Goal: Transaction & Acquisition: Purchase product/service

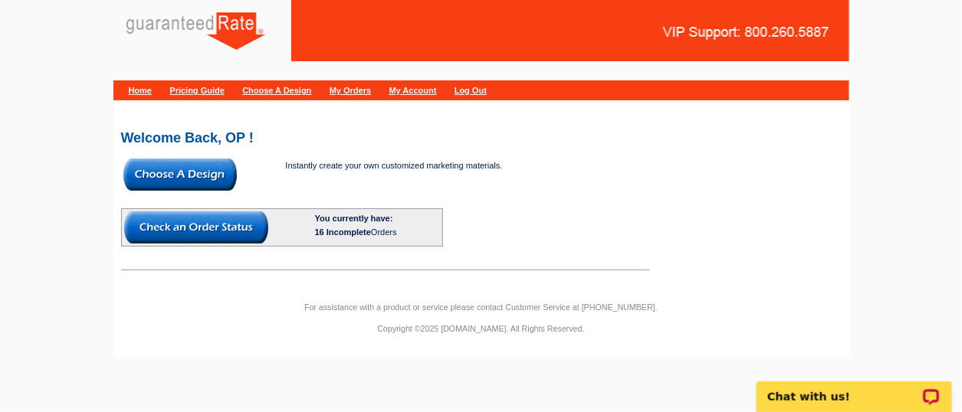
click at [205, 176] on img at bounding box center [179, 175] width 113 height 32
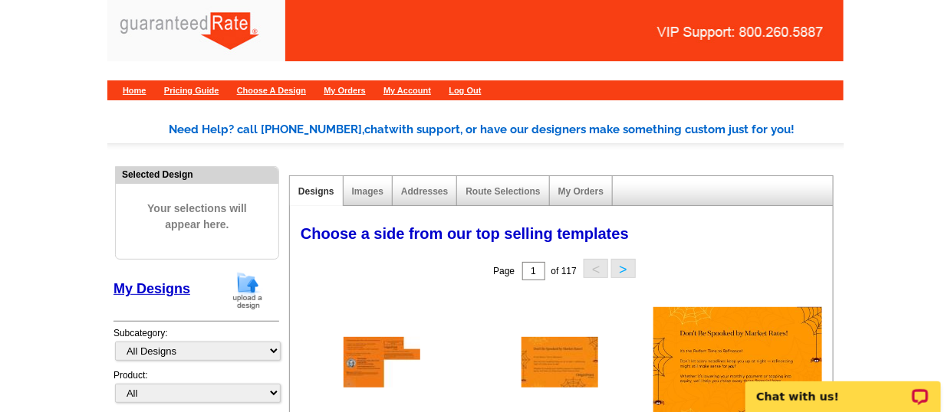
click at [236, 299] on img at bounding box center [248, 290] width 40 height 39
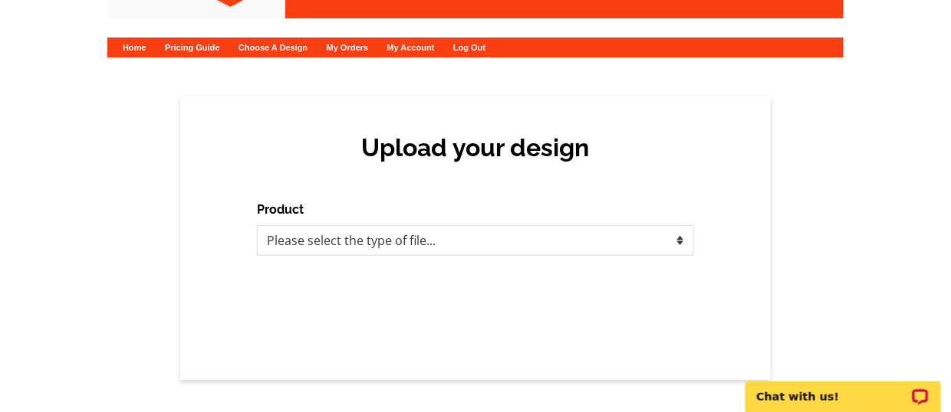
scroll to position [44, 0]
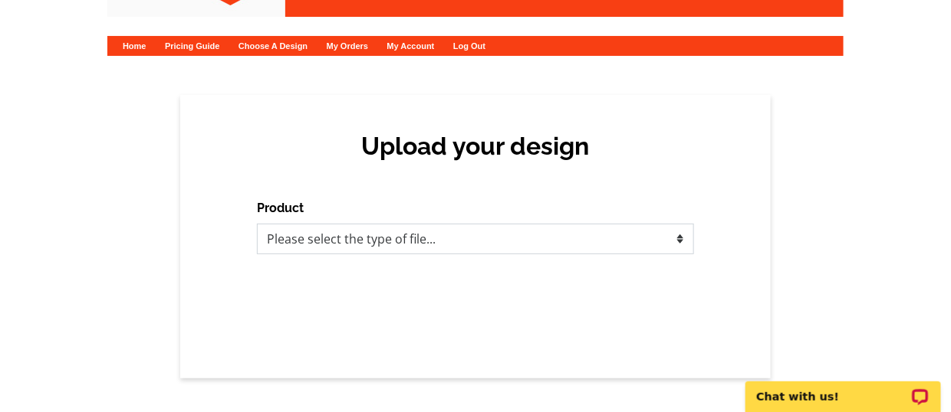
click at [465, 241] on select "Please select the type of file... Postcards Calendars Business Cards Letters an…" at bounding box center [475, 239] width 437 height 31
select select "1"
click at [257, 224] on select "Please select the type of file... Postcards Calendars Business Cards Letters an…" at bounding box center [475, 239] width 437 height 31
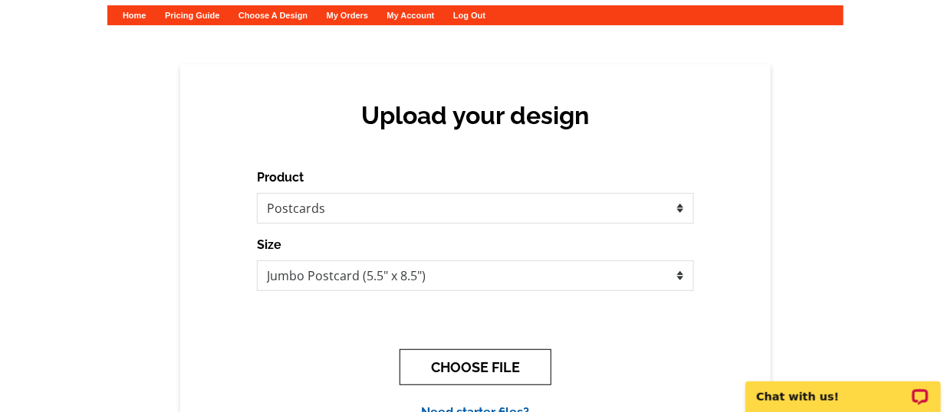
click at [465, 361] on button "CHOOSE FILE" at bounding box center [475, 368] width 152 height 36
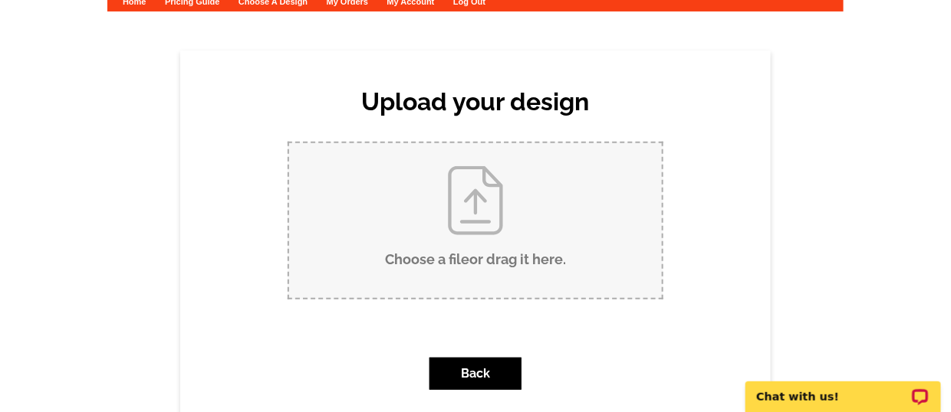
scroll to position [95, 0]
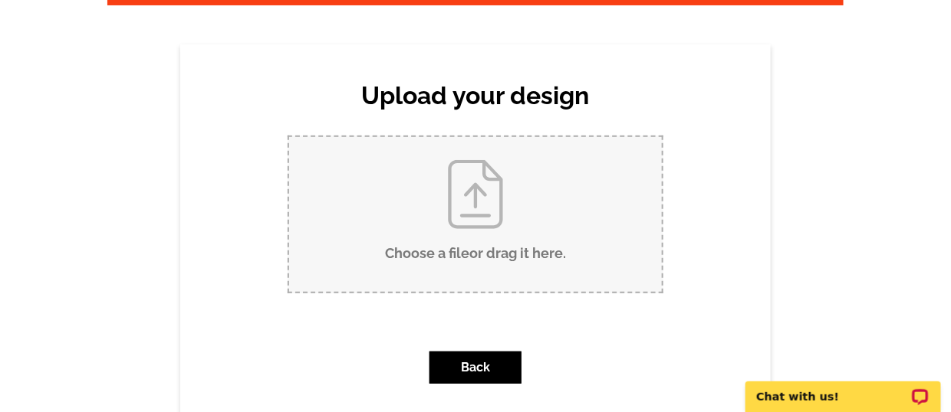
click at [542, 263] on input "Choose a file or drag it here ." at bounding box center [475, 214] width 373 height 155
type input "C:\fakepath\Johnson Creek Postcard - Sept 2025 (3).pdf"
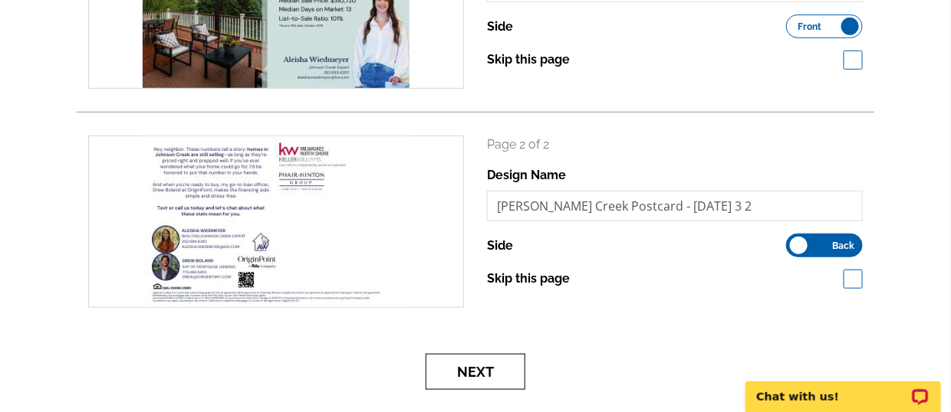
click at [503, 369] on button "Next" at bounding box center [476, 372] width 100 height 36
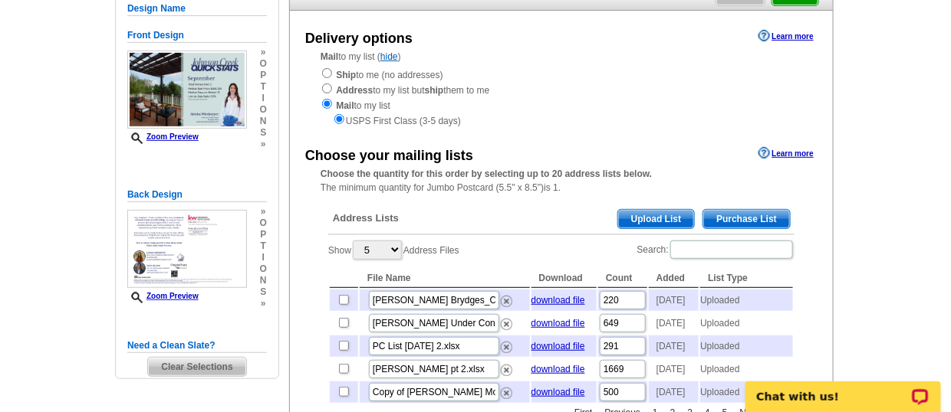
scroll to position [152, 0]
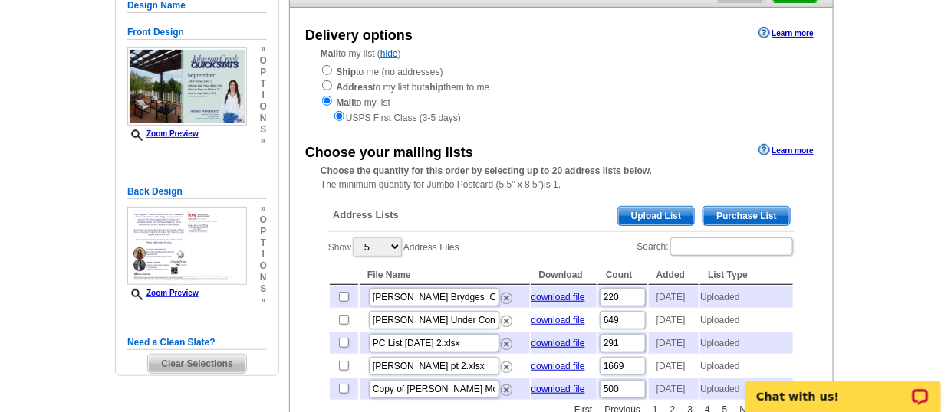
click at [661, 218] on span "Upload List" at bounding box center [656, 216] width 76 height 18
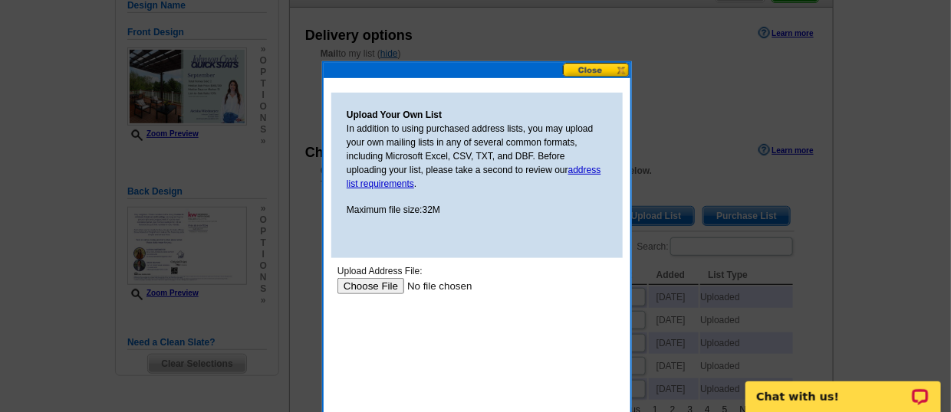
scroll to position [211, 0]
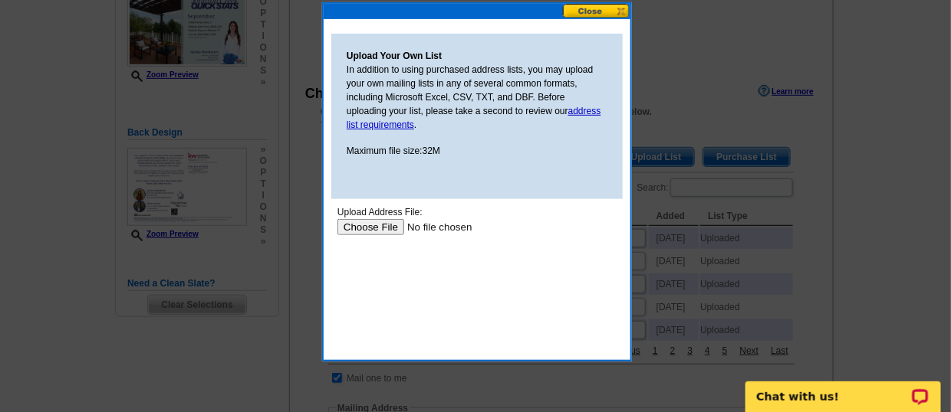
click at [366, 226] on input "file" at bounding box center [434, 227] width 194 height 16
type input "C:\fakepath\Johnson Creek Mailing Address List - 10.8.2025 - Sheet 1.csv"
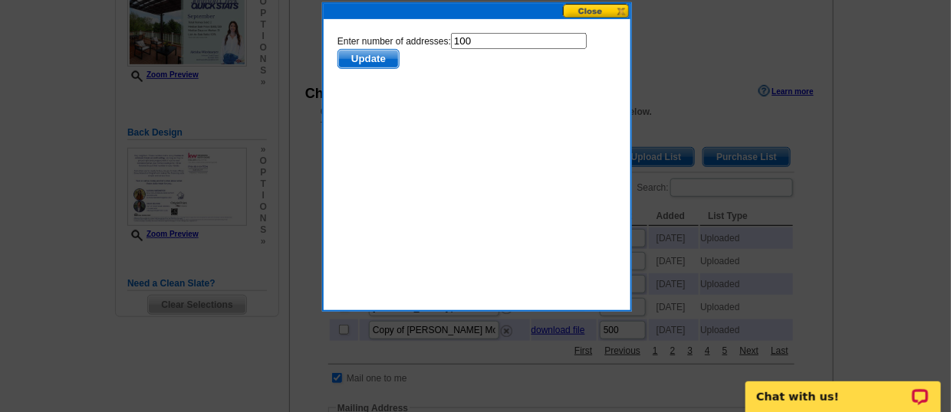
click at [375, 64] on span "Update" at bounding box center [367, 59] width 61 height 18
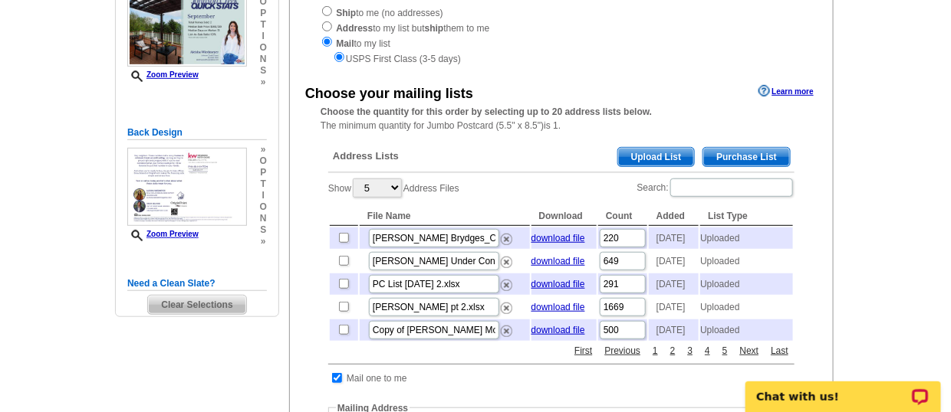
scroll to position [266, 0]
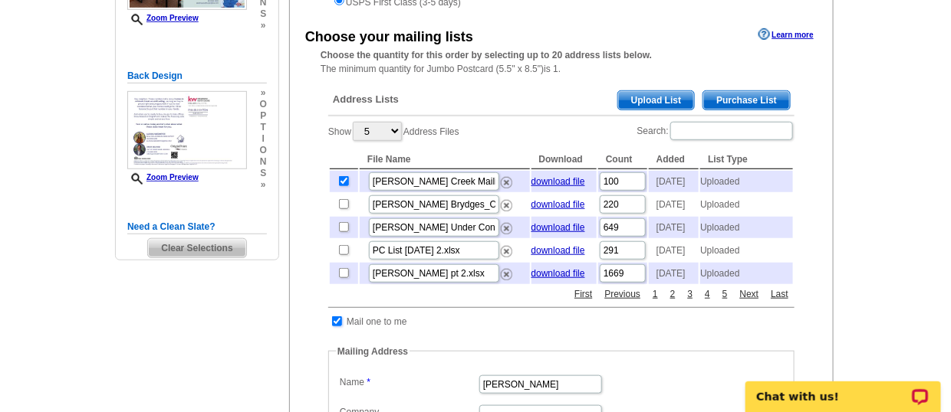
click at [336, 327] on input "checkbox" at bounding box center [337, 322] width 10 height 10
checkbox input "false"
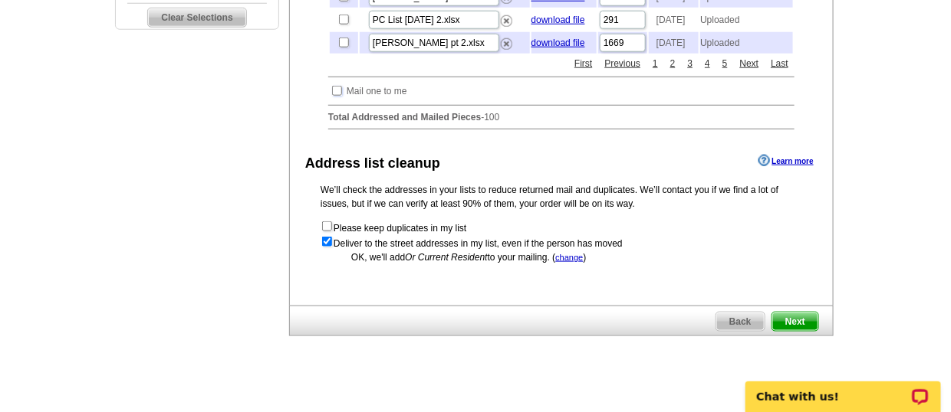
scroll to position [529, 0]
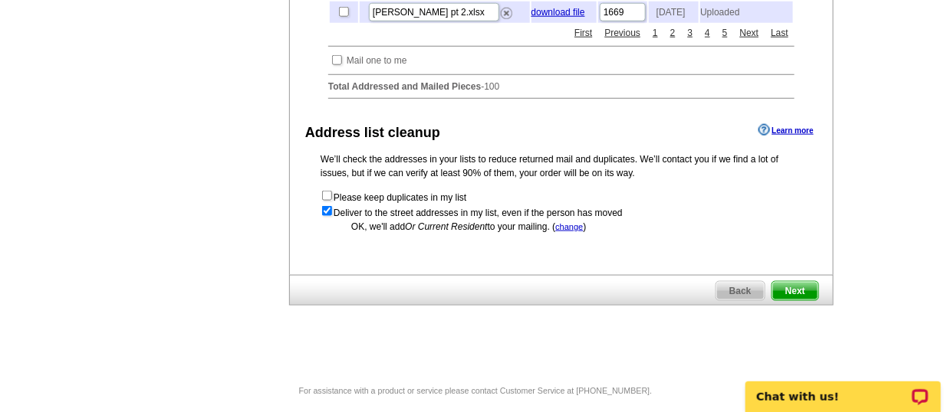
click at [799, 301] on span "Next" at bounding box center [795, 291] width 46 height 18
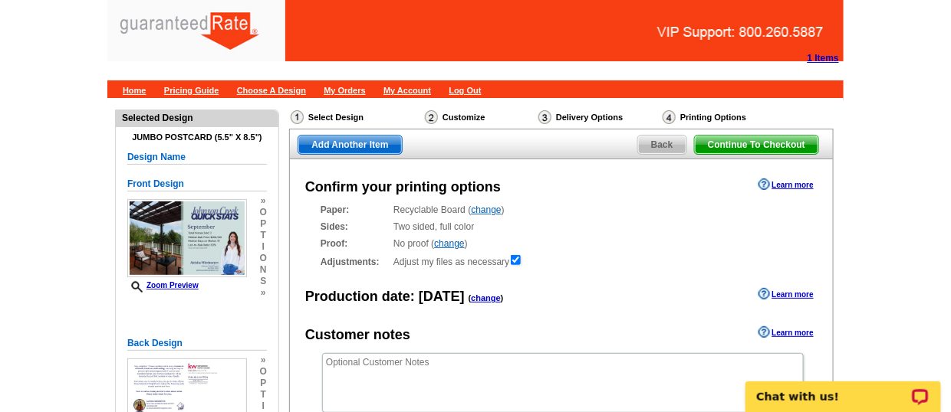
scroll to position [234, 0]
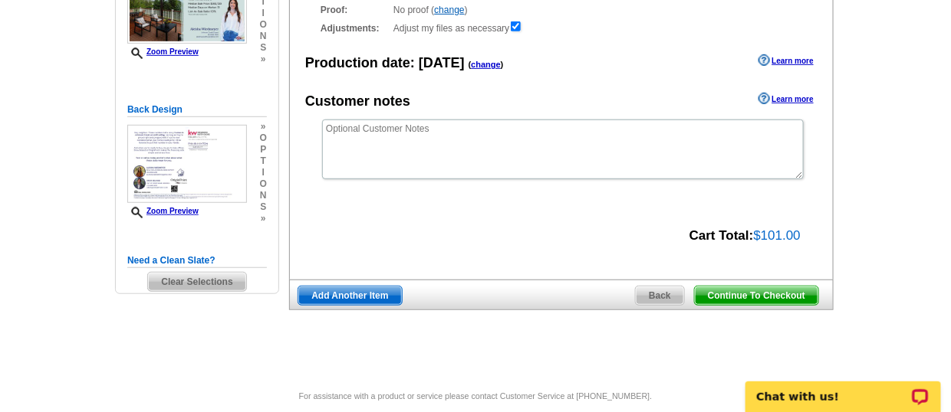
click at [730, 301] on span "Continue To Checkout" at bounding box center [756, 296] width 123 height 18
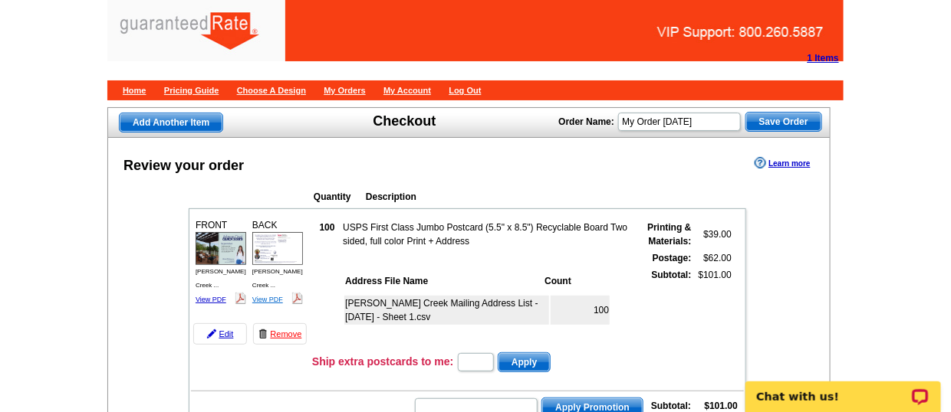
click at [271, 296] on link "View PDF" at bounding box center [267, 300] width 31 height 8
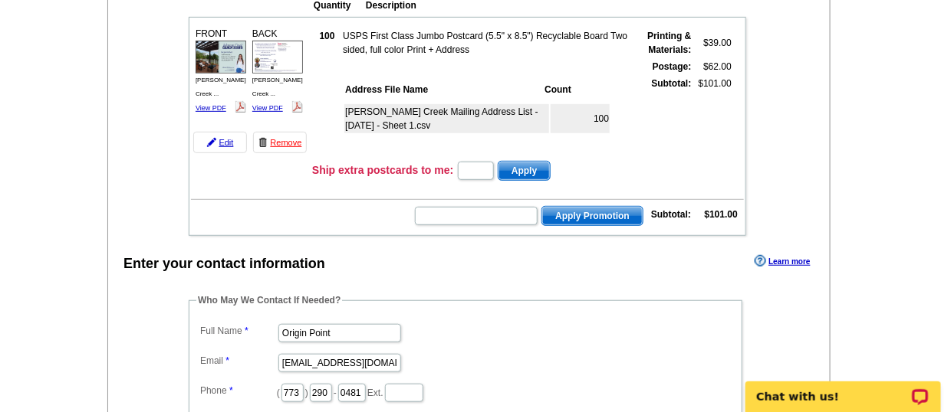
scroll to position [301, 0]
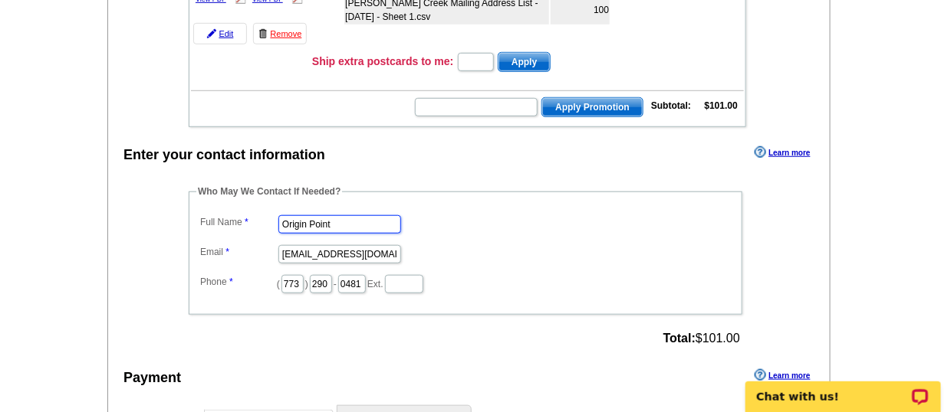
click at [362, 216] on input "Origin Point" at bounding box center [339, 224] width 123 height 18
type input "O"
type input "Alyssa Jacobucci"
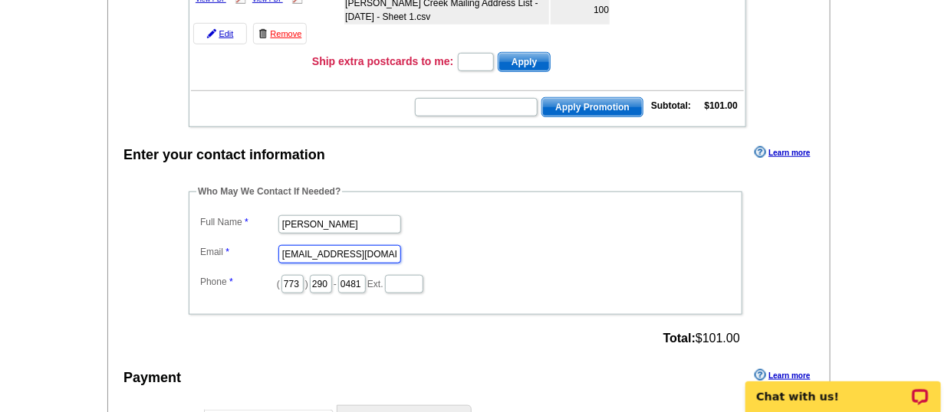
scroll to position [0, 0]
type input "alyssa.jacobucci@rate.com"
type input "516"
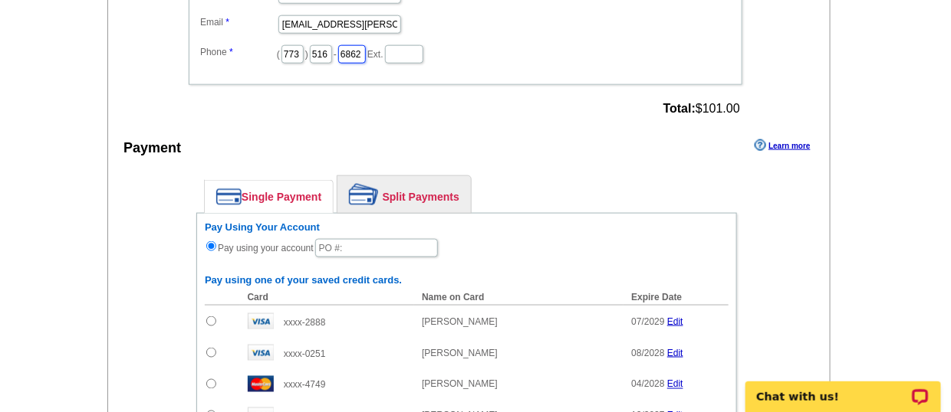
type input "6862"
click at [402, 188] on link "Split Payments" at bounding box center [403, 194] width 133 height 37
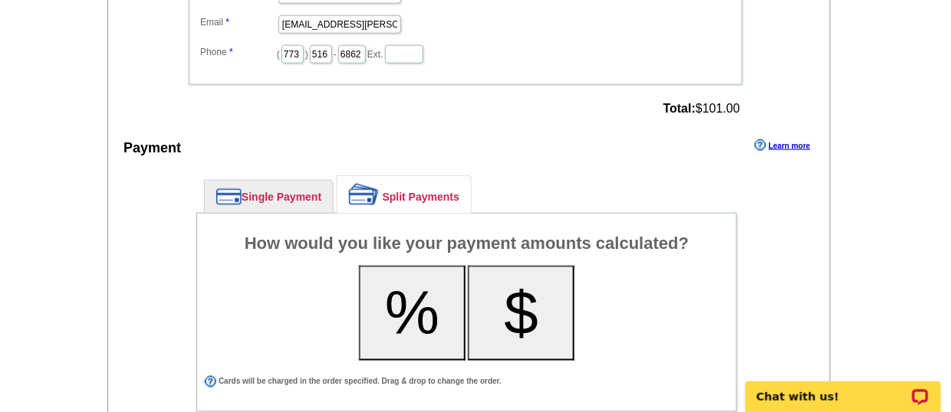
click at [413, 320] on button "%" at bounding box center [412, 313] width 107 height 95
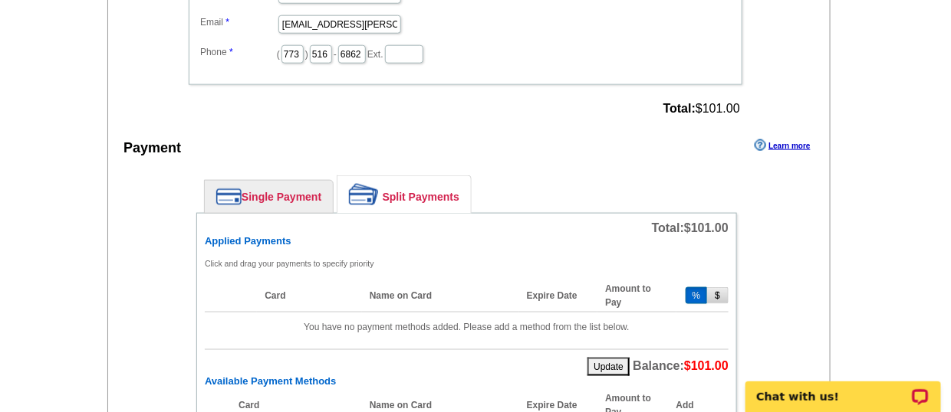
scroll to position [639, 0]
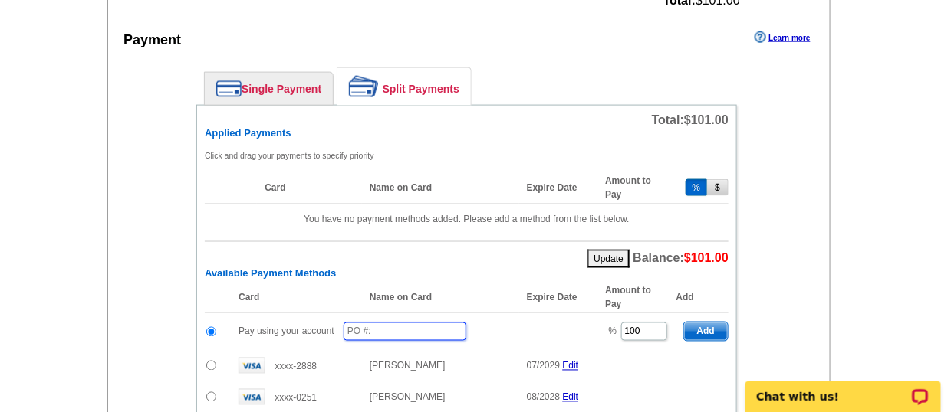
click at [413, 323] on input "text" at bounding box center [404, 332] width 123 height 18
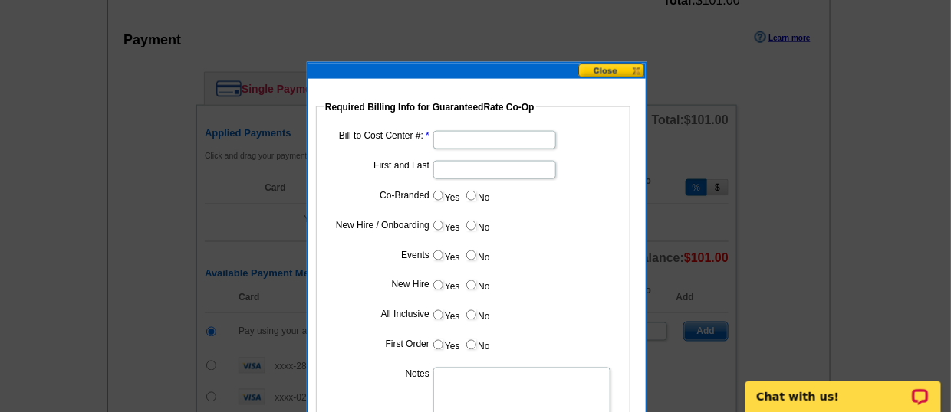
type input "100925_1004_AJ"
click at [448, 139] on input "Bill to Cost Center #:" at bounding box center [494, 140] width 123 height 18
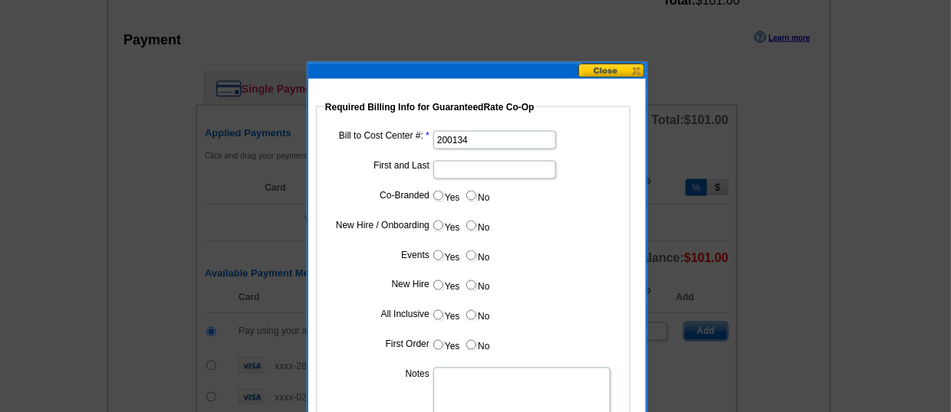
type input "200134"
type input "Drew Boland"
click at [438, 194] on input "Yes" at bounding box center [438, 196] width 10 height 10
radio input "true"
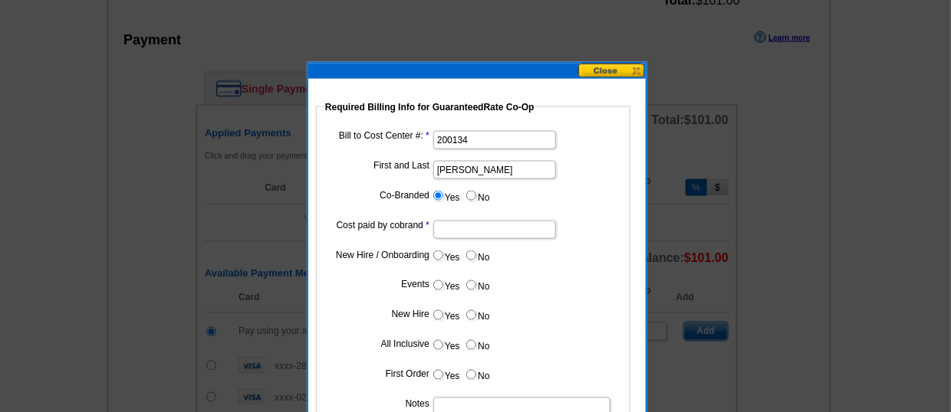
click at [479, 229] on input "Cost paid by cobrand" at bounding box center [494, 230] width 123 height 18
type input "50%"
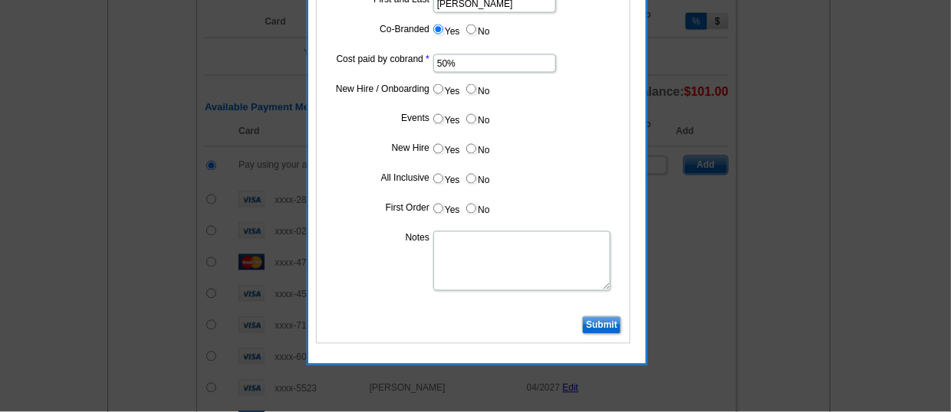
scroll to position [804, 0]
click at [606, 320] on input "Submit" at bounding box center [601, 326] width 39 height 18
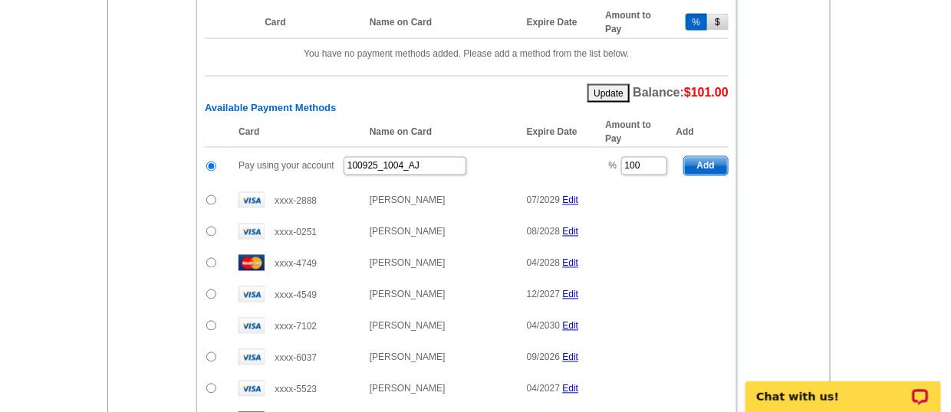
click at [919, 85] on main "Add Another Item Checkout Order Name: My Order 2025-10-09 Save Order Review you…" at bounding box center [475, 41] width 951 height 1494
drag, startPoint x: 648, startPoint y: 162, endPoint x: 574, endPoint y: 157, distance: 73.7
click at [574, 157] on tr "Pay using your account 100925_1004_AJ % 100 Add" at bounding box center [467, 167] width 524 height 38
click at [764, 130] on div "Single Payment Split Payments Pay Using Your Account Pay using your account Pay…" at bounding box center [466, 258] width 617 height 728
click at [723, 160] on span "Add" at bounding box center [706, 166] width 44 height 18
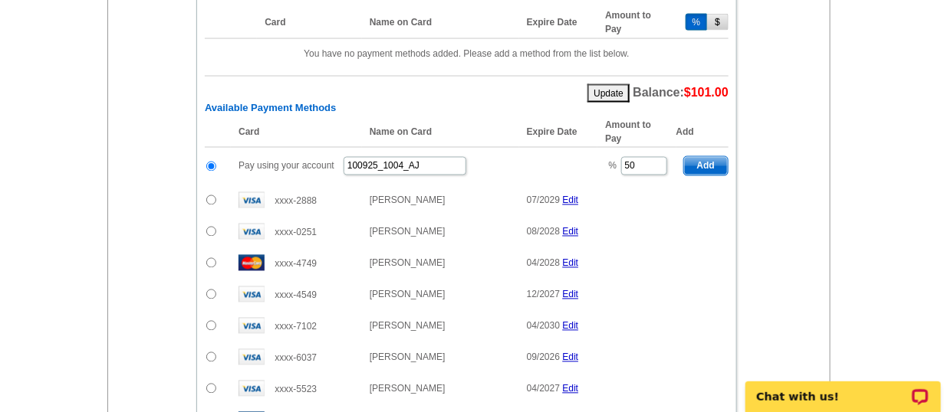
type input "100"
radio input "false"
type input "50"
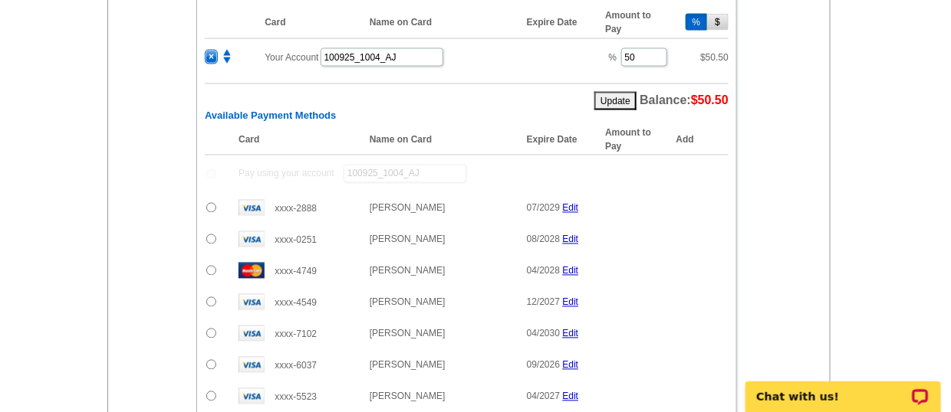
click at [200, 353] on div "Total: $101.00 Applied Payments Click and drag your payments to specify priorit…" at bounding box center [466, 276] width 541 height 675
click at [213, 360] on input "radio" at bounding box center [211, 365] width 10 height 10
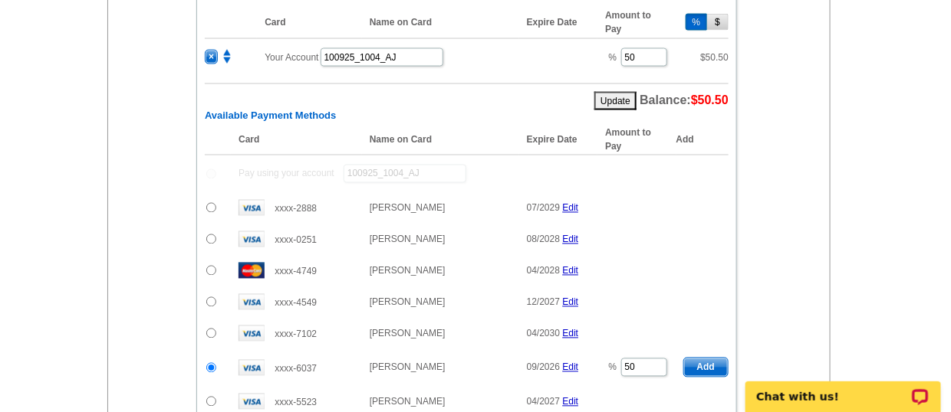
click at [708, 364] on span "Add" at bounding box center [706, 368] width 44 height 18
radio input "false"
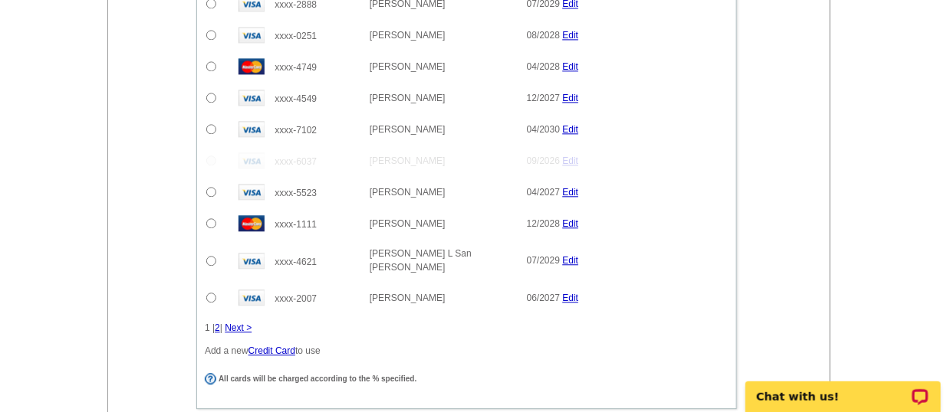
scroll to position [1262, 0]
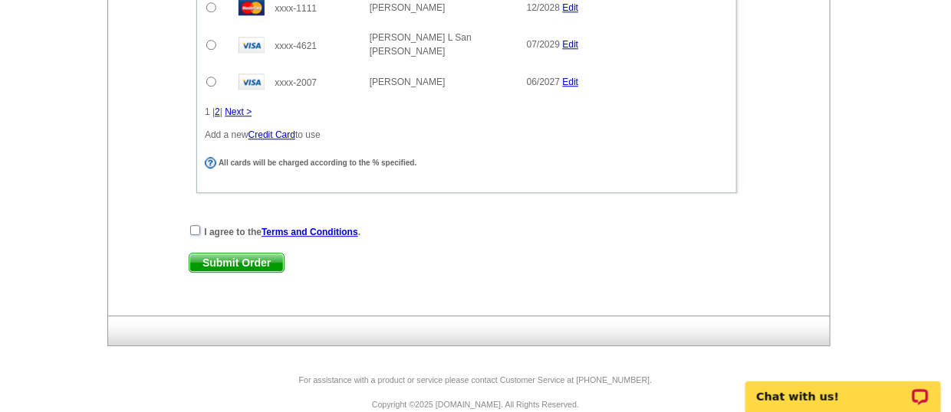
click at [192, 225] on input "checkbox" at bounding box center [195, 230] width 10 height 10
checkbox input "true"
click at [212, 254] on span "Submit Order" at bounding box center [236, 263] width 94 height 18
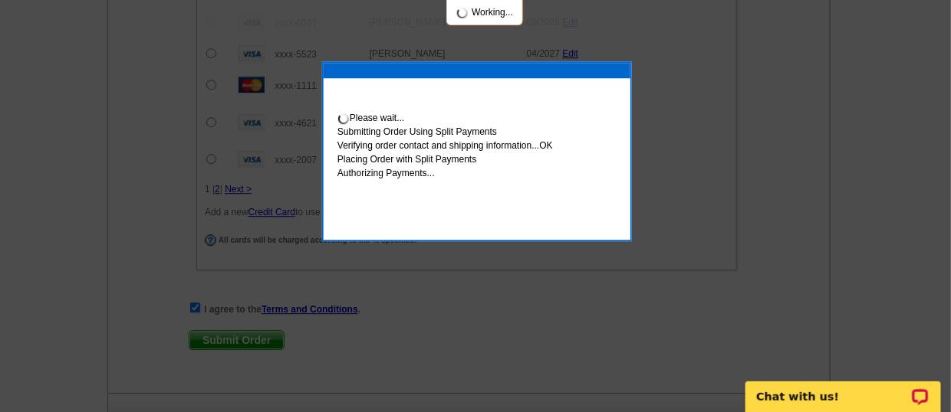
scroll to position [1339, 0]
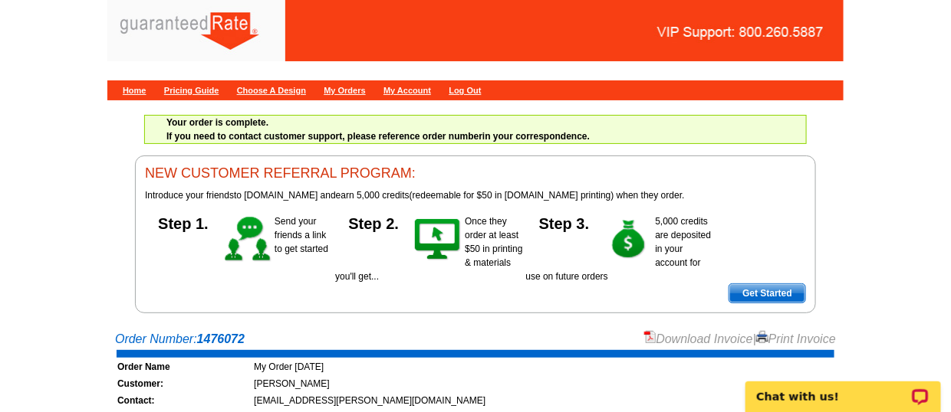
scroll to position [58, 0]
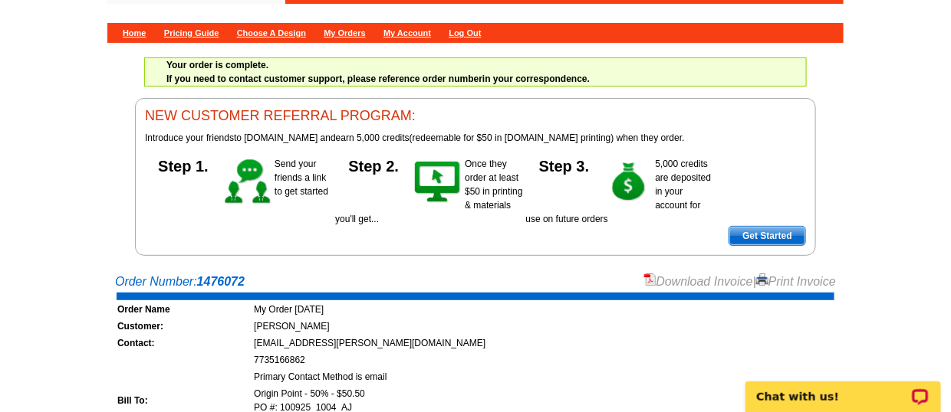
click at [682, 275] on link "Download Invoice" at bounding box center [698, 281] width 109 height 13
click at [136, 28] on link "Home" at bounding box center [135, 32] width 24 height 9
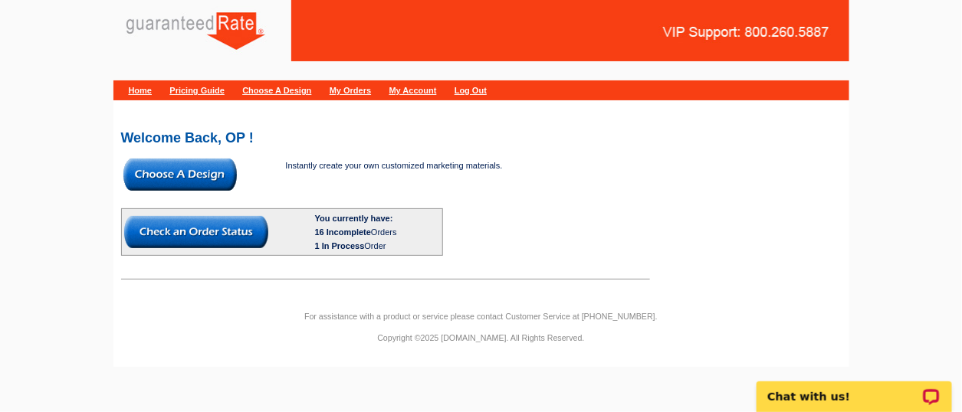
click at [182, 180] on img at bounding box center [179, 175] width 113 height 32
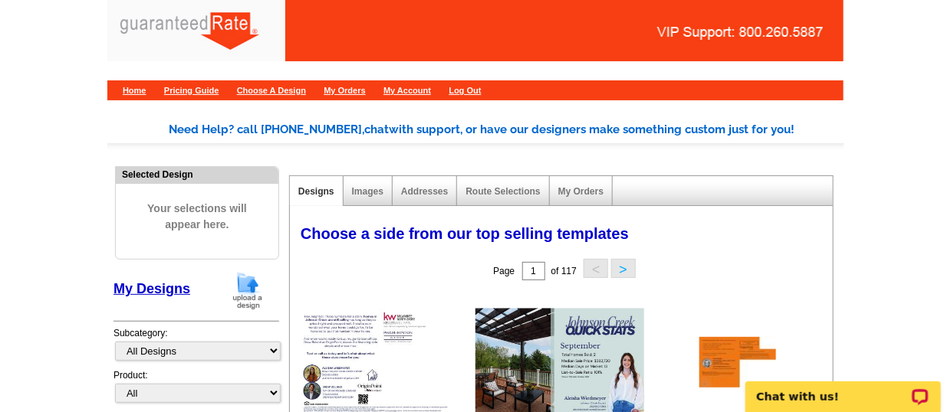
click at [240, 280] on img at bounding box center [248, 290] width 40 height 39
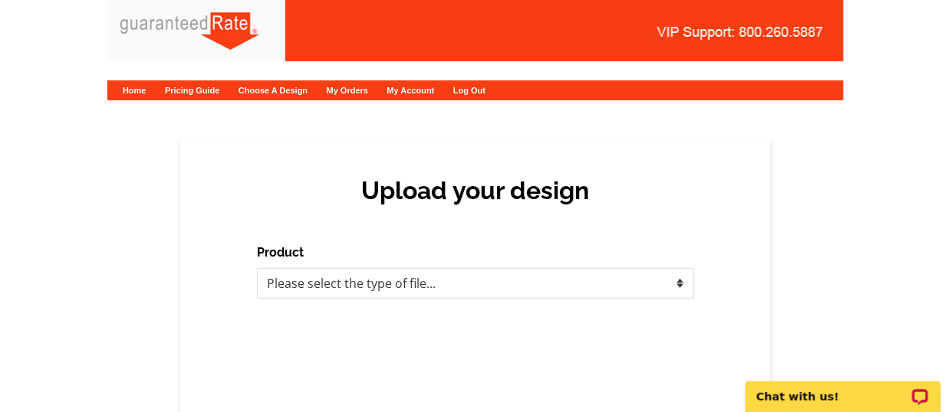
click at [405, 311] on div "Upload your design Product Please select the type of file... Postcards Calendar…" at bounding box center [475, 282] width 590 height 284
click at [448, 263] on div "Product Please select the type of file... Postcards Calendars Business Cards Le…" at bounding box center [475, 271] width 437 height 55
click at [458, 281] on select "Please select the type of file... Postcards Calendars Business Cards Letters an…" at bounding box center [475, 283] width 437 height 31
select select "1"
click at [257, 268] on select "Please select the type of file... Postcards Calendars Business Cards Letters an…" at bounding box center [475, 283] width 437 height 31
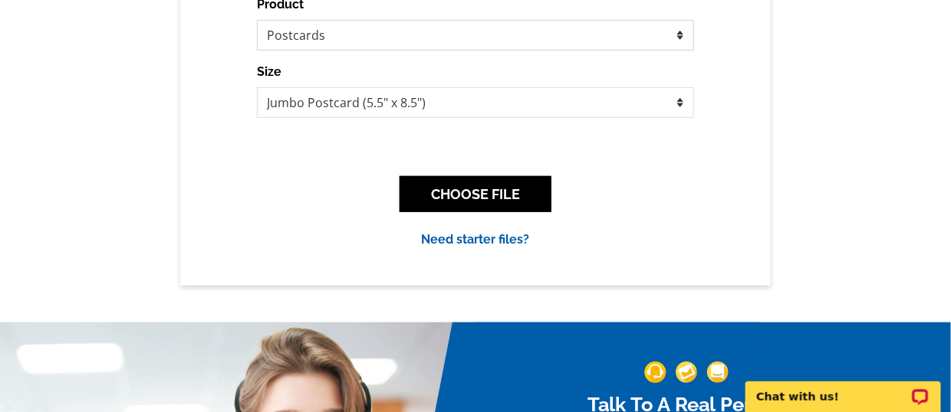
scroll to position [253, 0]
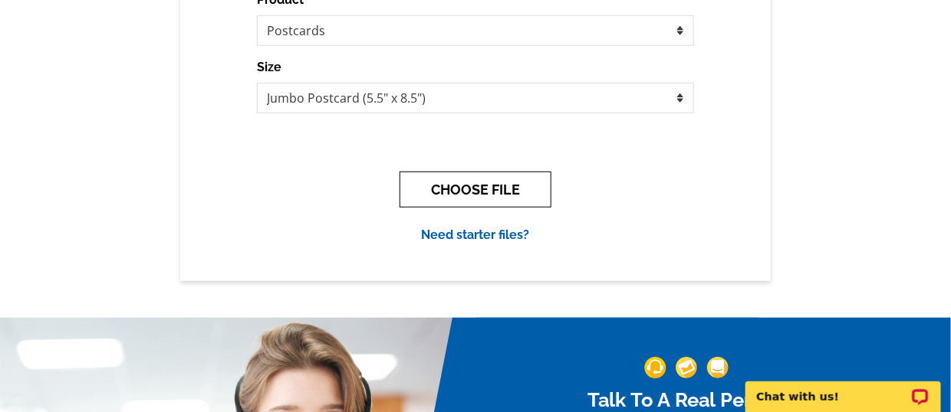
click at [473, 202] on button "CHOOSE FILE" at bounding box center [475, 190] width 152 height 36
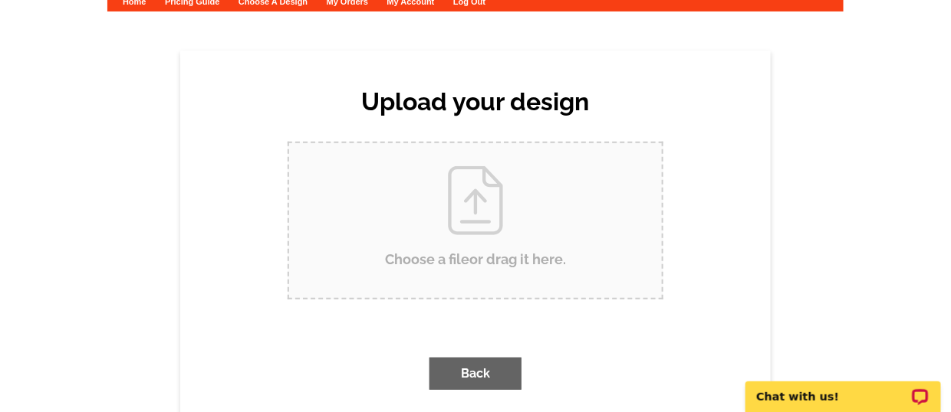
scroll to position [0, 0]
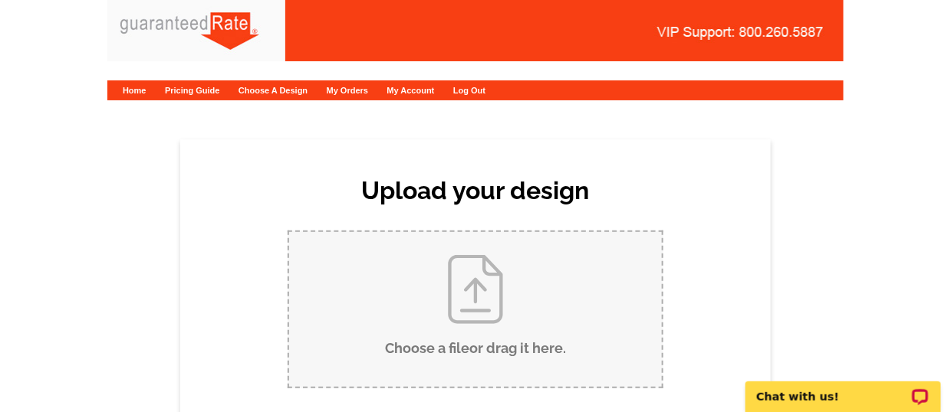
click at [435, 319] on input "Choose a file or drag it here ." at bounding box center [475, 309] width 373 height 155
type input "C:\fakepath\Thiensville Postcard - [DATE] (4).pdf"
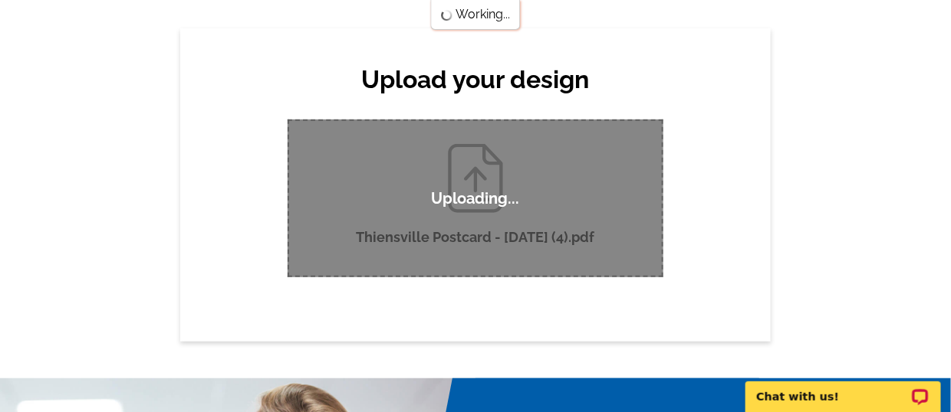
scroll to position [111, 0]
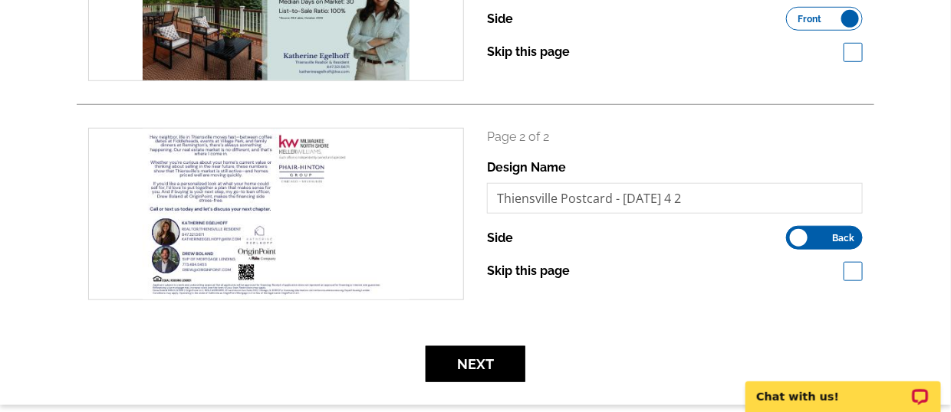
scroll to position [379, 0]
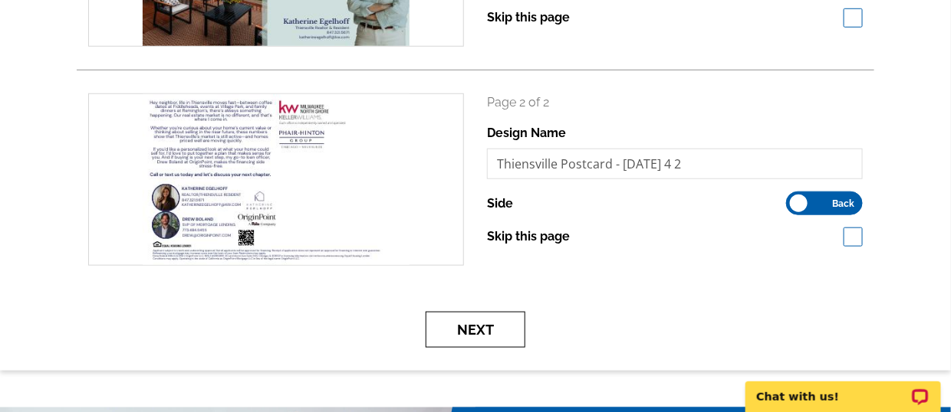
click at [487, 332] on button "Next" at bounding box center [476, 330] width 100 height 36
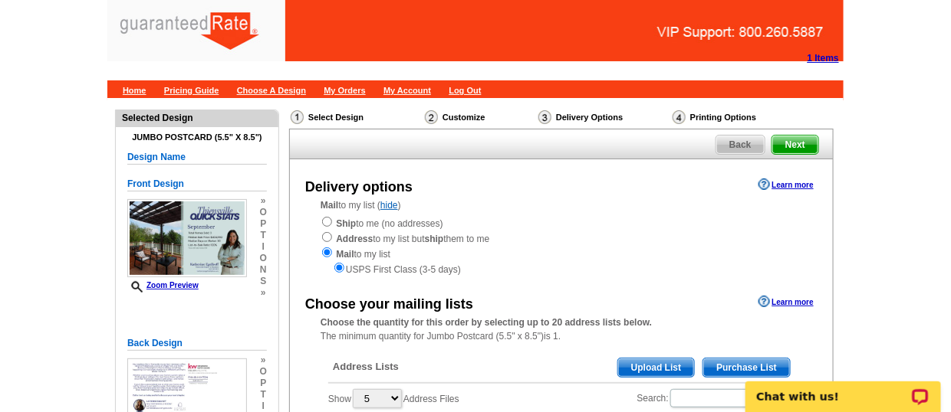
scroll to position [218, 0]
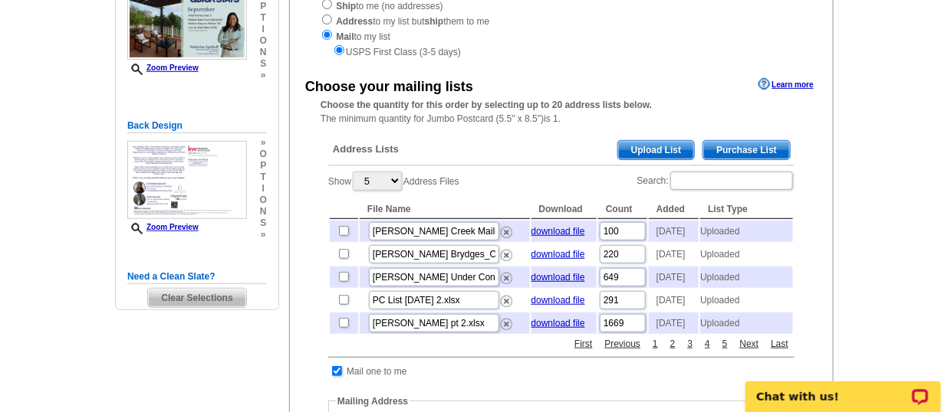
click at [338, 376] on input "checkbox" at bounding box center [337, 371] width 10 height 10
checkbox input "false"
click at [659, 148] on span "Upload List" at bounding box center [656, 150] width 76 height 18
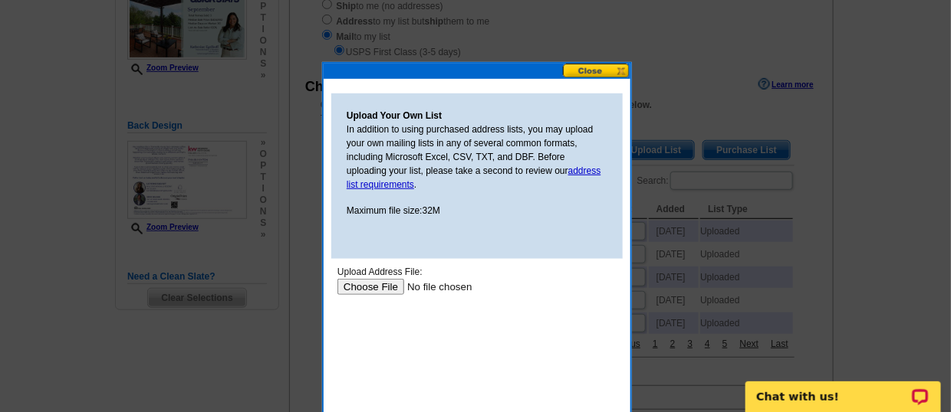
scroll to position [0, 0]
click at [371, 279] on input "file" at bounding box center [434, 286] width 194 height 16
type input "C:\fakepath\Thiensville Postcard - [DATE] (4).pdf"
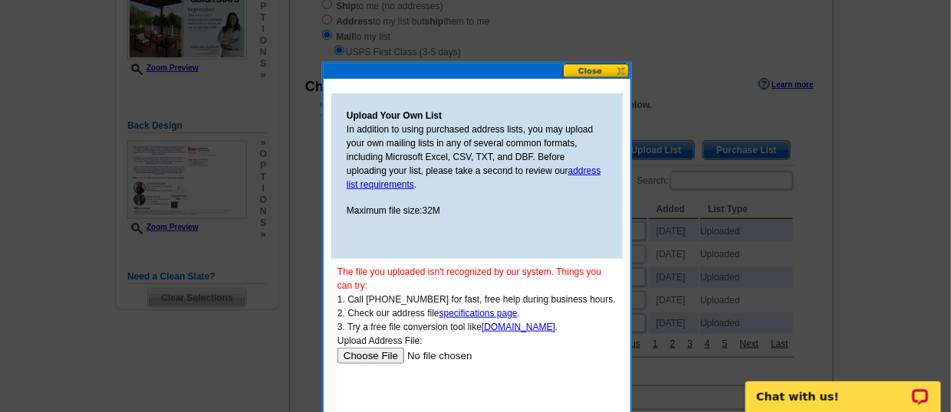
click at [579, 71] on button at bounding box center [596, 71] width 67 height 15
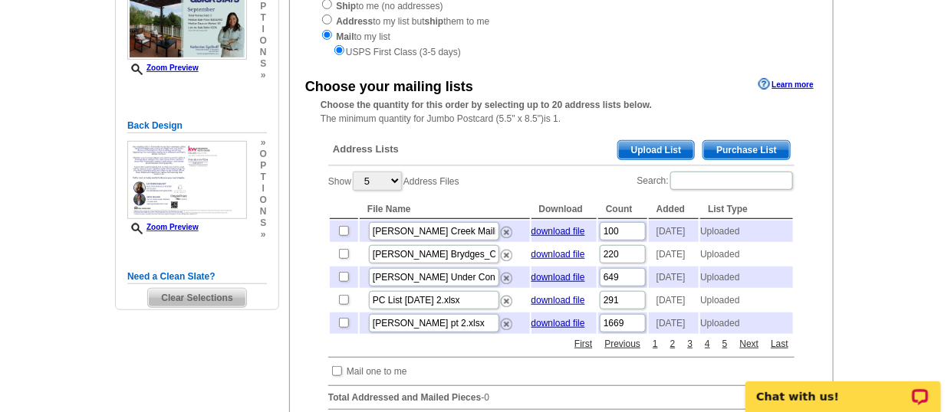
click at [633, 151] on span "Upload List" at bounding box center [656, 150] width 76 height 18
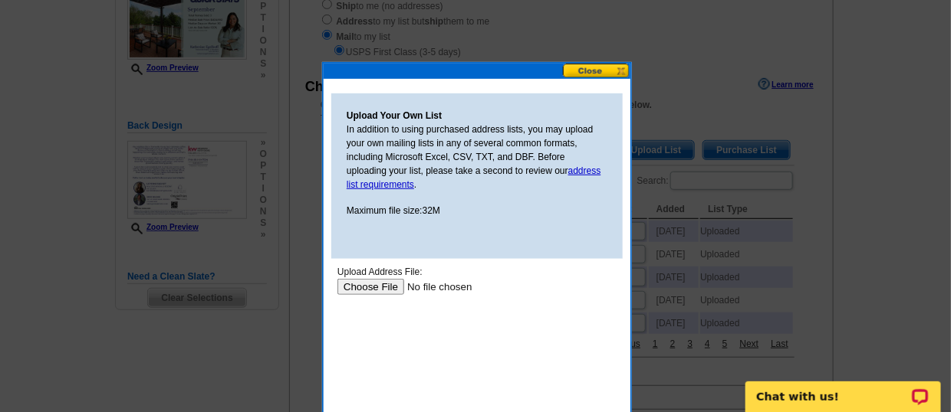
click at [371, 273] on div "Upload Address File:" at bounding box center [476, 272] width 279 height 14
click at [372, 278] on input "file" at bounding box center [434, 286] width 194 height 16
type input "C:\fakepath\Thiensville Farm Mailing Address List - [DATE] - Sheet 1.csv"
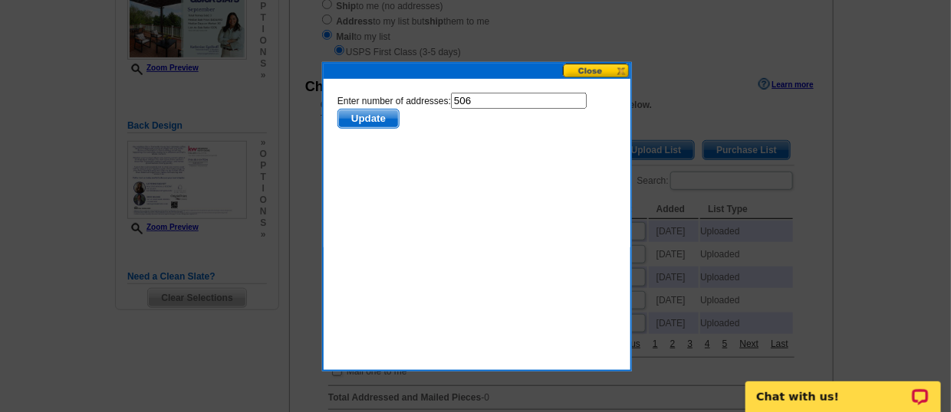
click at [371, 113] on span "Update" at bounding box center [367, 118] width 61 height 18
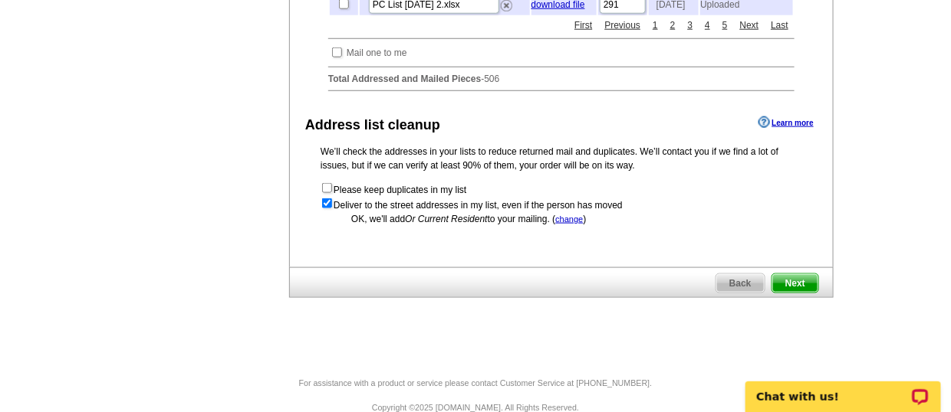
scroll to position [535, 0]
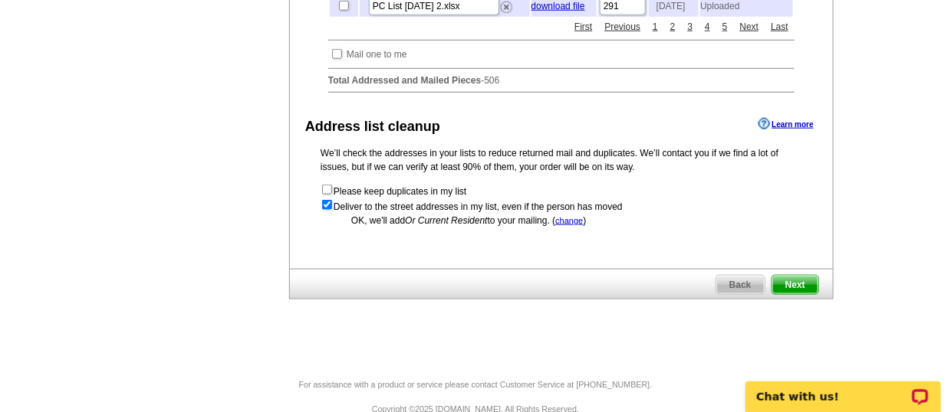
click at [797, 294] on span "Next" at bounding box center [795, 285] width 46 height 18
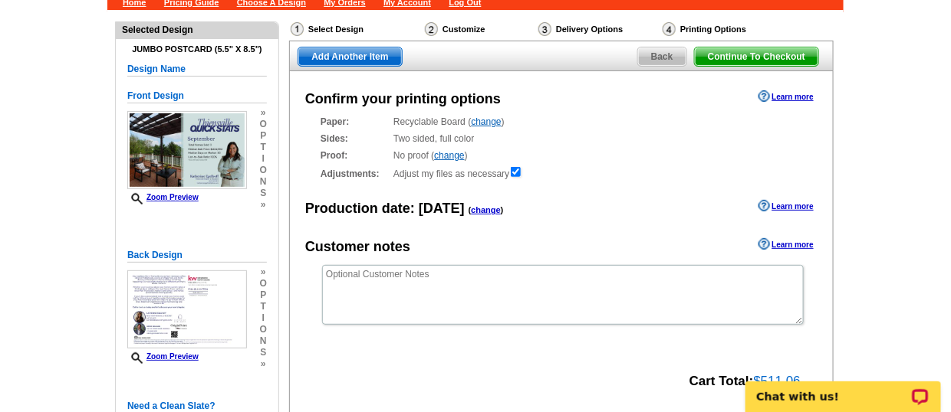
scroll to position [271, 0]
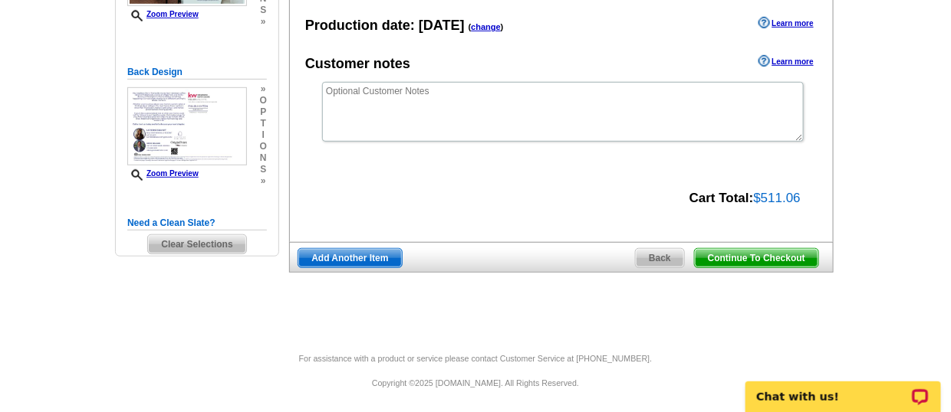
click at [725, 260] on span "Continue To Checkout" at bounding box center [756, 258] width 123 height 18
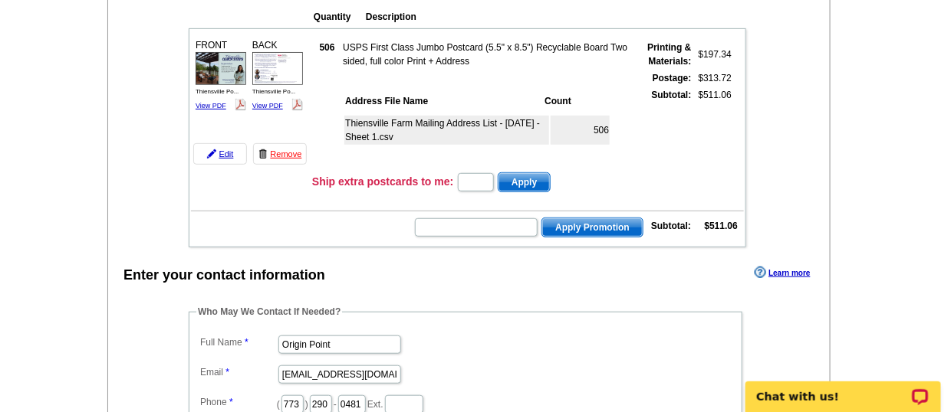
scroll to position [276, 0]
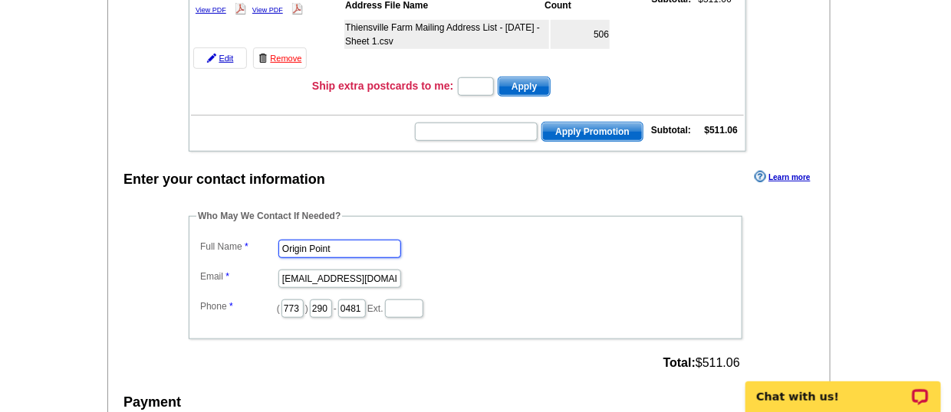
click at [231, 222] on fieldset "Who May We Contact If Needed? Full Name Origin Point Email [EMAIL_ADDRESS][DOMA…" at bounding box center [466, 274] width 554 height 130
type input "[PERSON_NAME]"
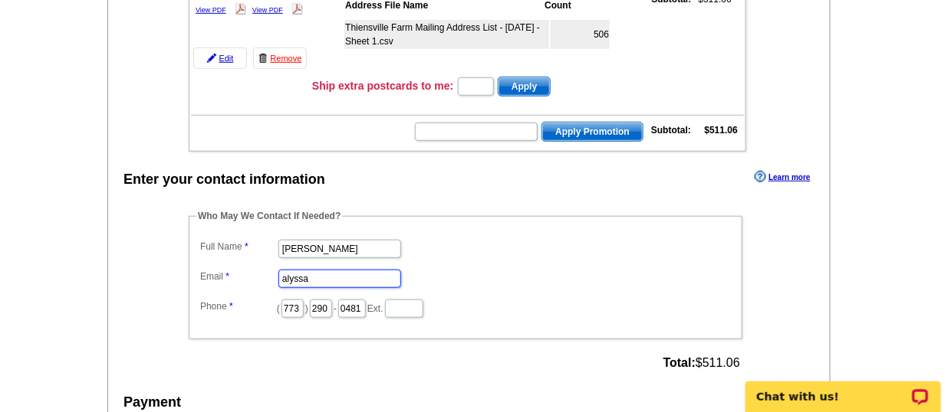
type input "[EMAIL_ADDRESS][PERSON_NAME][DOMAIN_NAME]"
type input "516"
type input "6862"
click at [315, 334] on fieldset "Who May We Contact If Needed? Full Name [PERSON_NAME] Email [EMAIL_ADDRESS][PER…" at bounding box center [466, 274] width 554 height 130
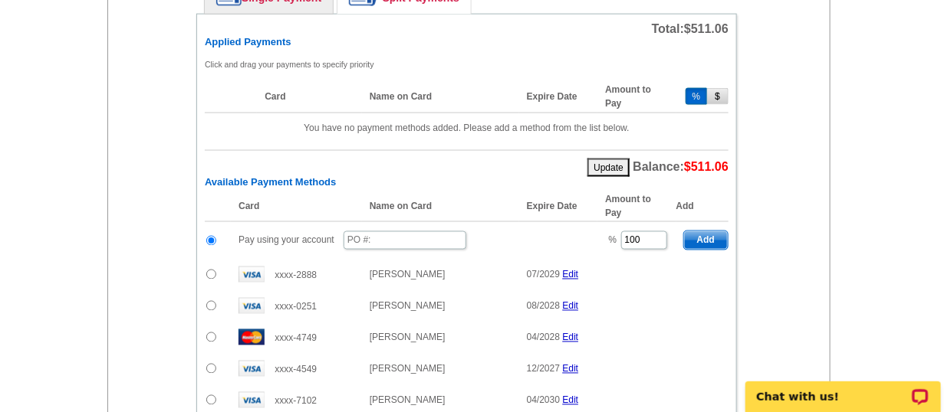
scroll to position [762, 0]
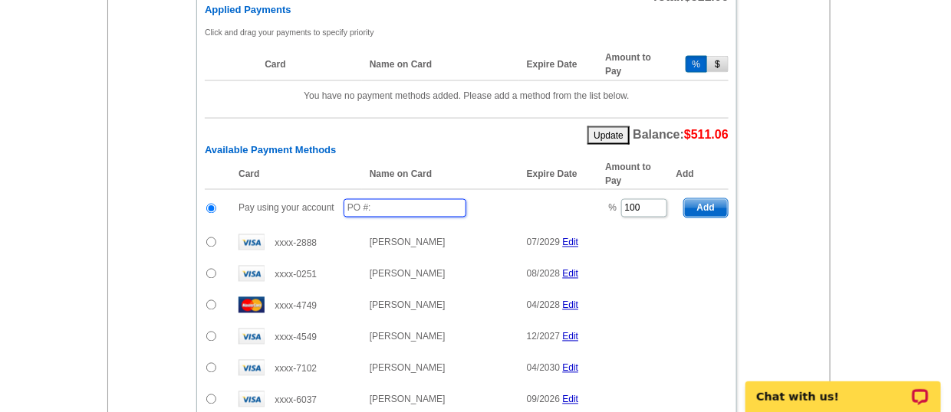
click at [377, 201] on input "text" at bounding box center [404, 208] width 123 height 18
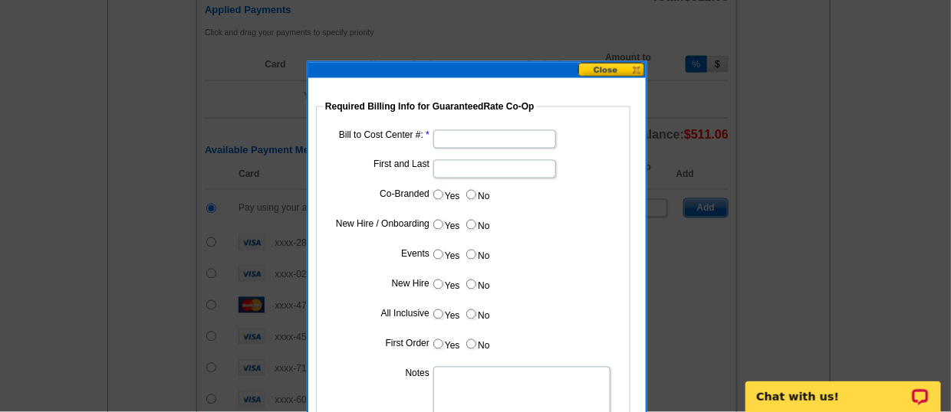
type input "1009251014_AJ"
click at [472, 134] on input "Bill to Cost Center #:" at bounding box center [494, 139] width 123 height 18
type input "200134"
click at [451, 164] on input "First and Last" at bounding box center [494, 169] width 123 height 18
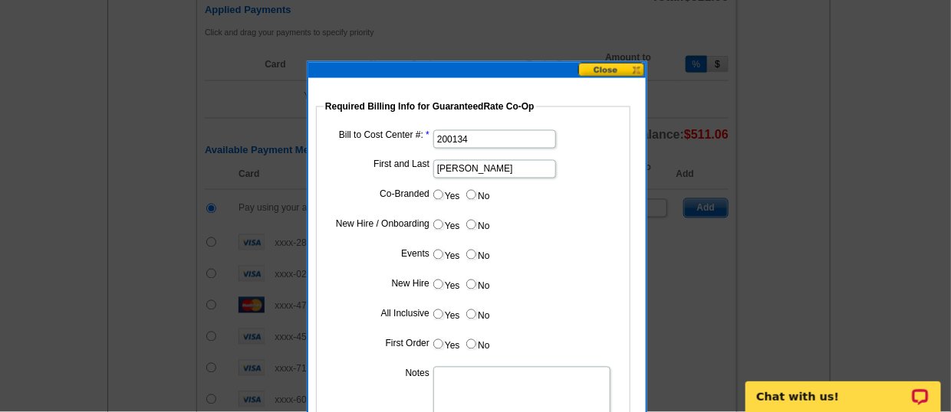
type input "Drew Boland"
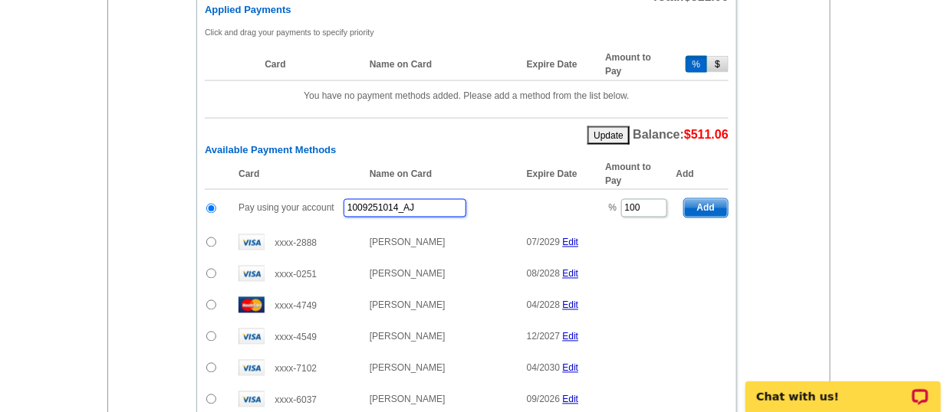
click at [430, 200] on input "1009251014_AJ" at bounding box center [404, 208] width 123 height 18
click at [708, 261] on table "Card Name on Card Expire Date Amount to Pay Add Pay using your account 10092510…" at bounding box center [467, 356] width 524 height 393
click at [367, 199] on input "1009251014_AJ" at bounding box center [404, 208] width 123 height 18
type input "100925_1014_AJ"
click at [659, 206] on input "100" at bounding box center [644, 208] width 46 height 18
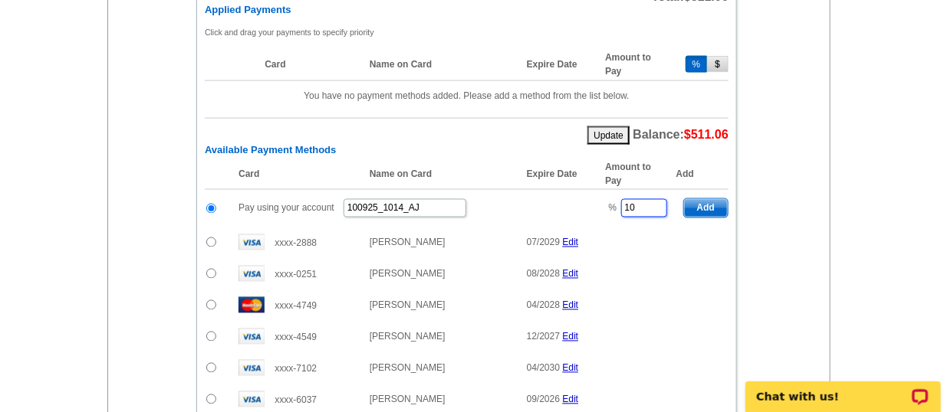
type input "1"
click at [844, 173] on main "Add Another Item Checkout Order Name: My Order 2025-10-09 Save Order Review you…" at bounding box center [475, 83] width 951 height 1494
click at [707, 199] on span "Add" at bounding box center [706, 208] width 44 height 18
type input "100"
radio input "false"
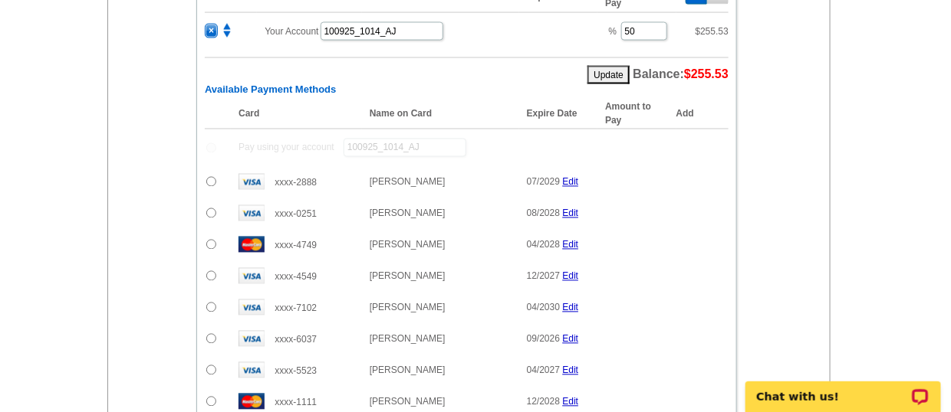
scroll to position [919, 0]
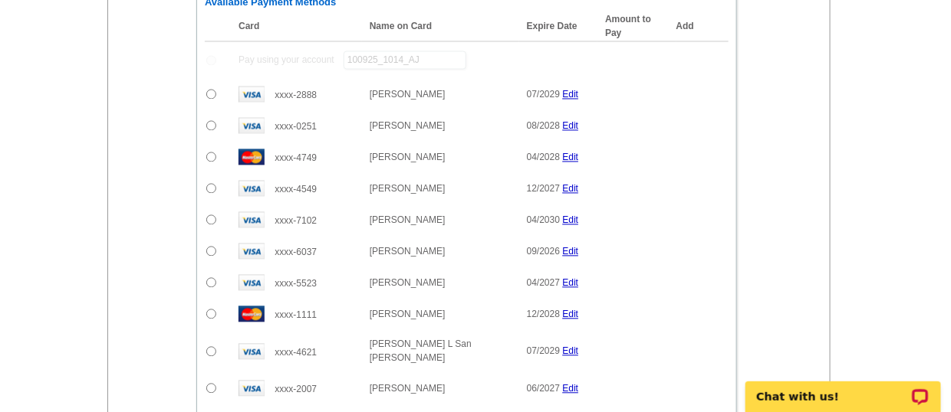
click at [209, 309] on input "radio" at bounding box center [211, 314] width 10 height 10
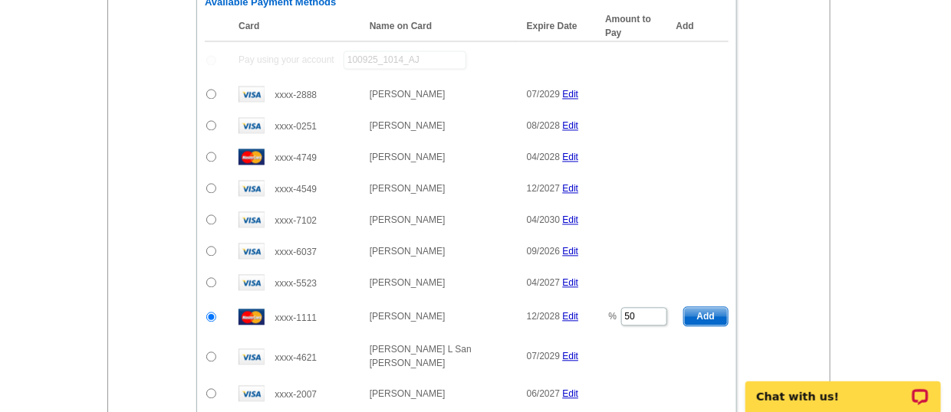
click at [702, 307] on span "Add" at bounding box center [706, 316] width 44 height 18
radio input "false"
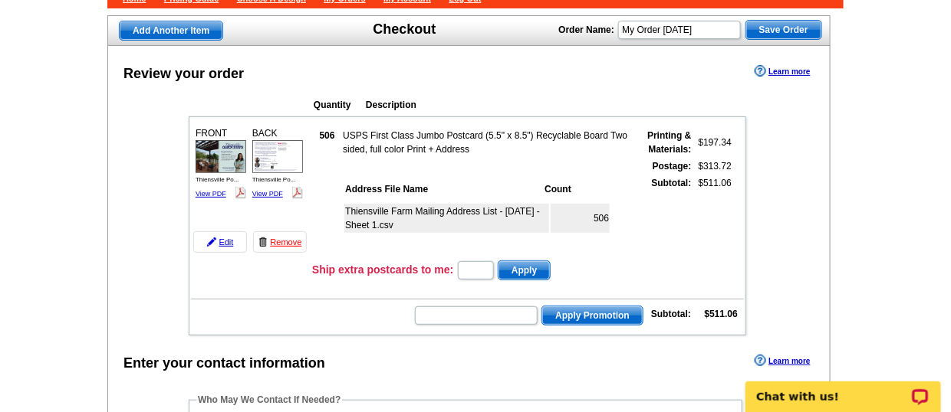
scroll to position [85, 0]
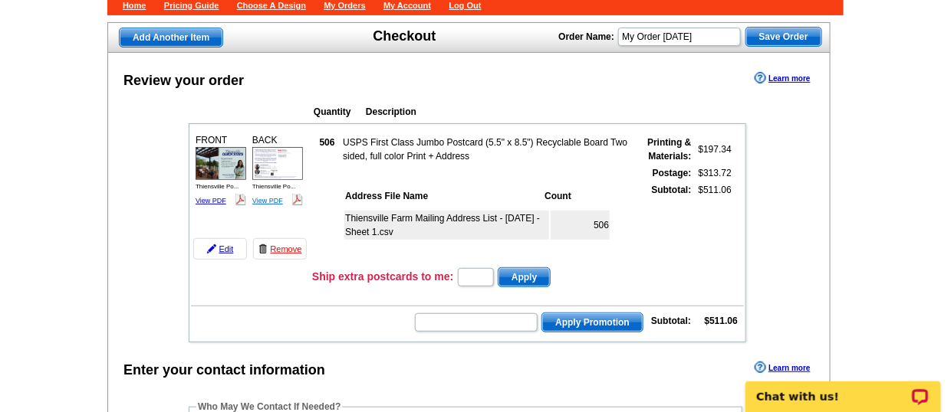
click at [265, 199] on link "View PDF" at bounding box center [267, 201] width 31 height 8
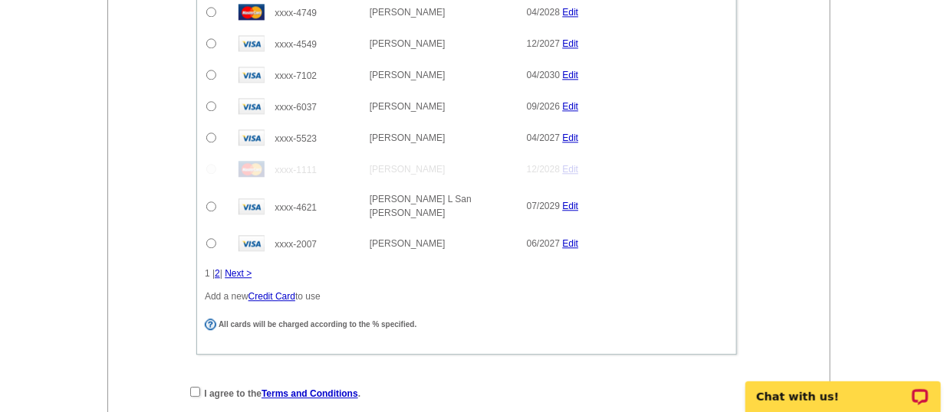
scroll to position [1113, 0]
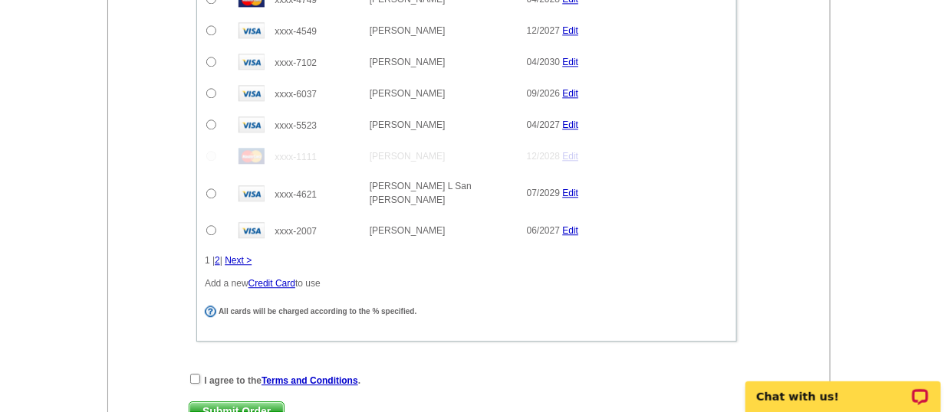
click at [202, 373] on div "I agree to the Terms and Conditions ." at bounding box center [467, 380] width 556 height 15
click at [193, 374] on input "checkbox" at bounding box center [195, 379] width 10 height 10
checkbox input "true"
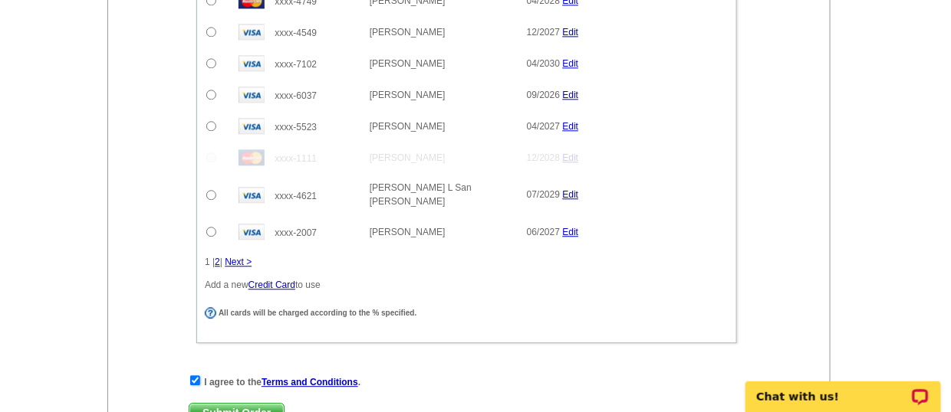
scroll to position [1262, 0]
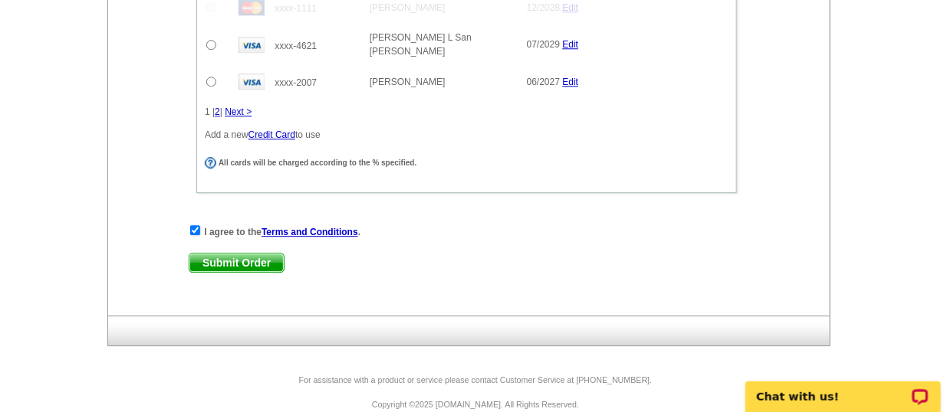
click at [233, 254] on span "Submit Order" at bounding box center [236, 263] width 94 height 18
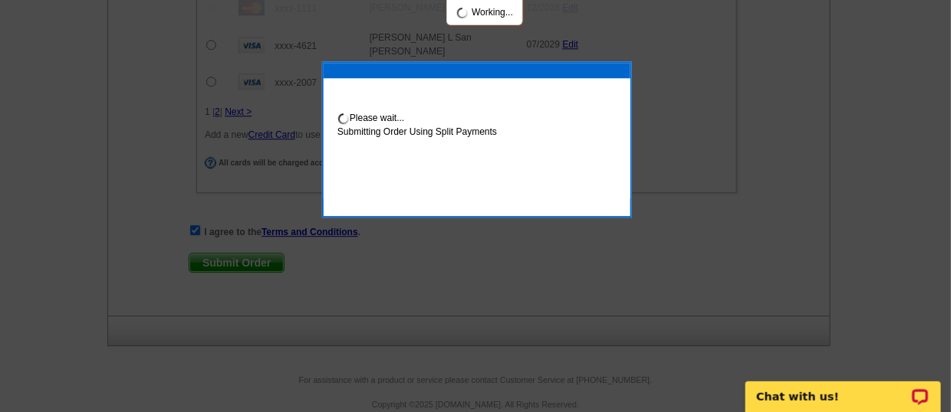
scroll to position [1339, 0]
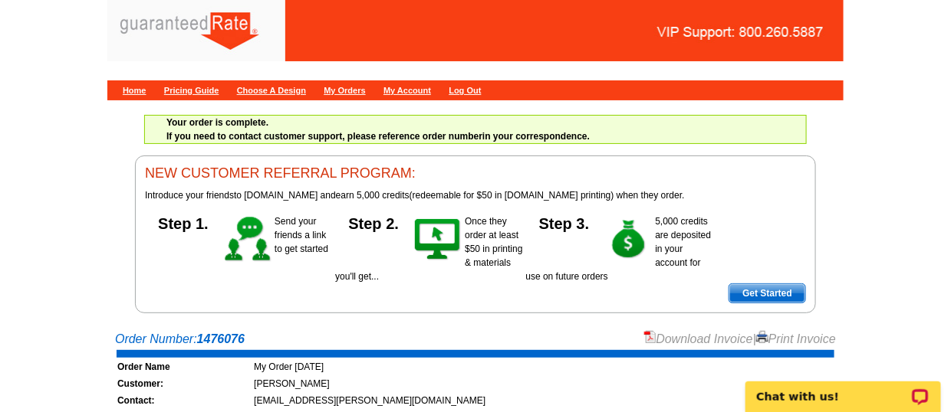
click at [676, 333] on link "Download Invoice" at bounding box center [698, 339] width 109 height 13
